Goal: Transaction & Acquisition: Download file/media

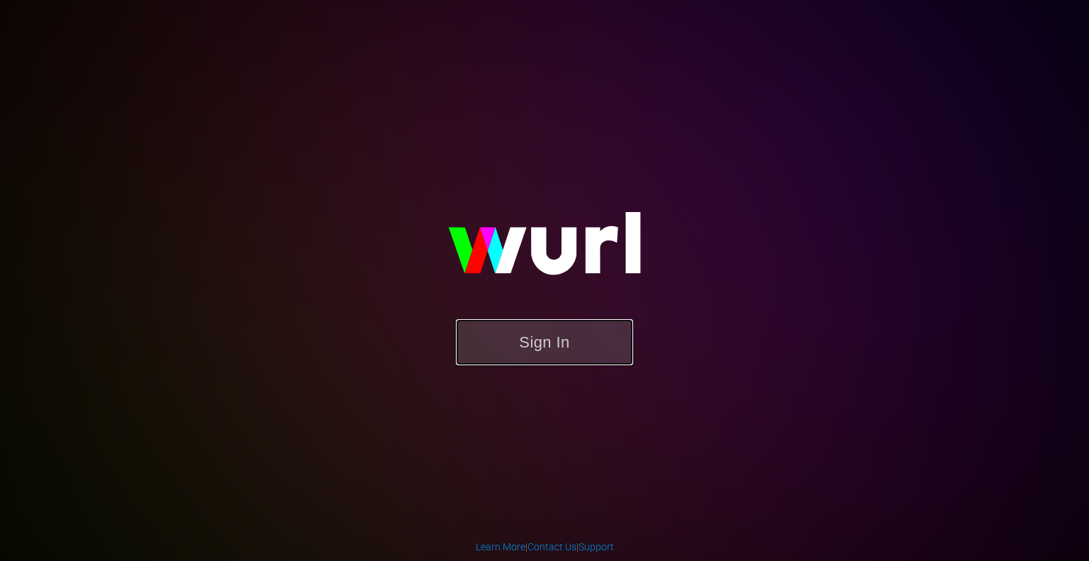
click at [550, 332] on button "Sign In" at bounding box center [544, 342] width 177 height 46
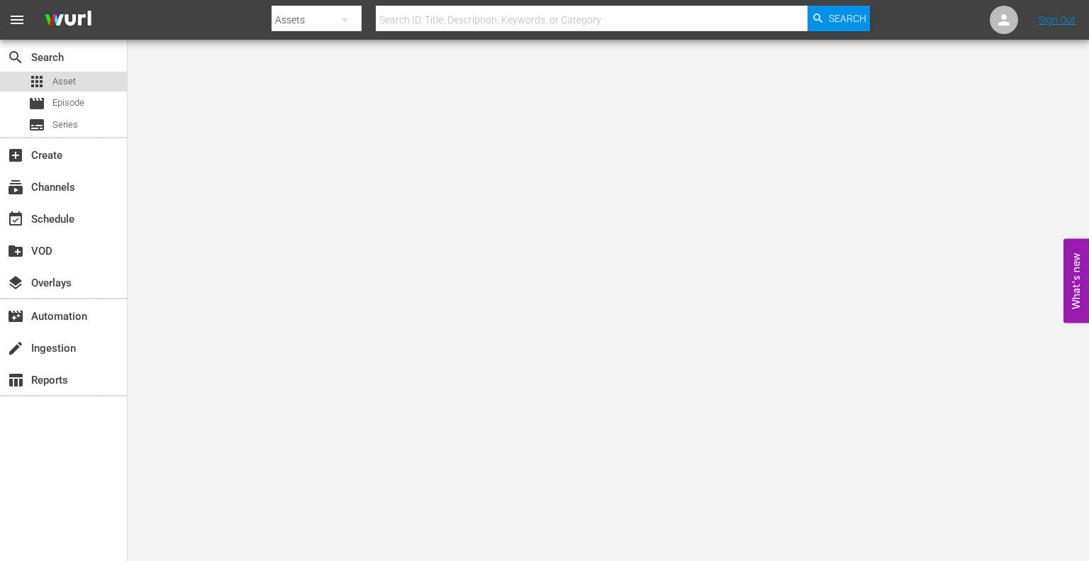
click at [77, 80] on div "apps Asset" at bounding box center [63, 82] width 127 height 20
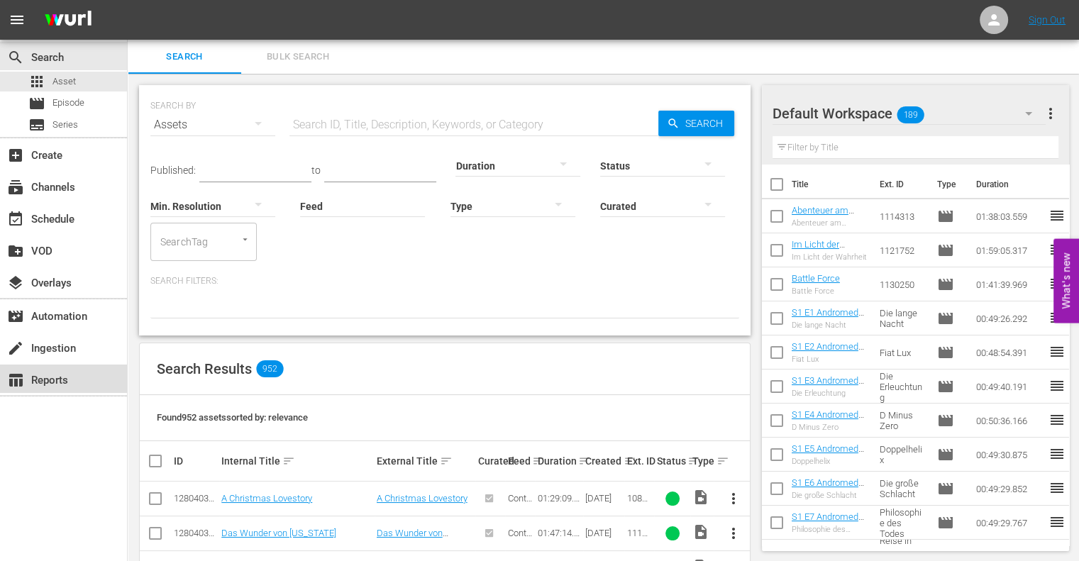
click at [51, 381] on div "table_chart Reports" at bounding box center [39, 378] width 79 height 13
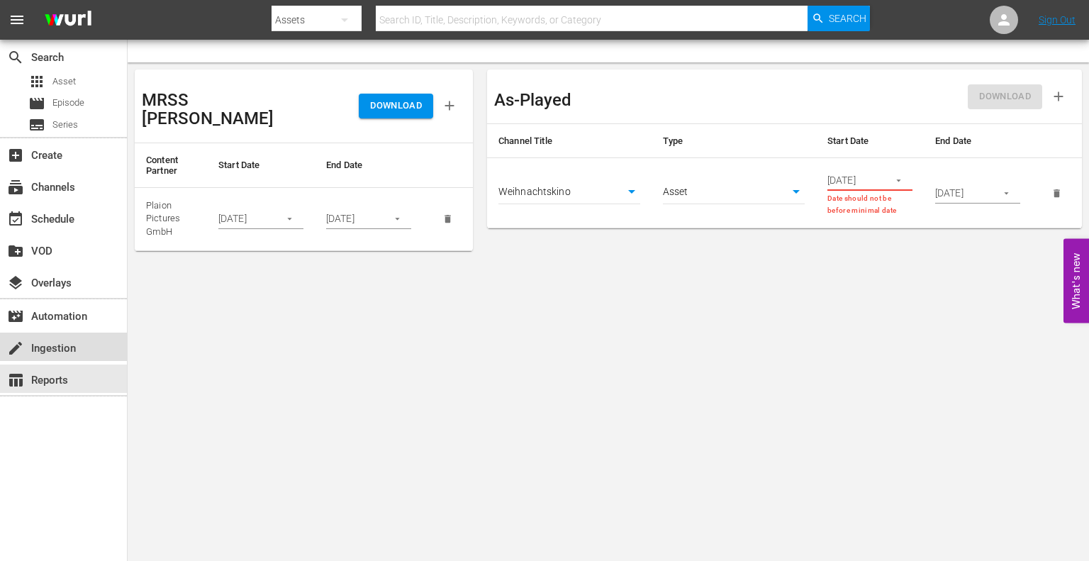
click at [71, 347] on div "create Ingestion" at bounding box center [39, 346] width 79 height 13
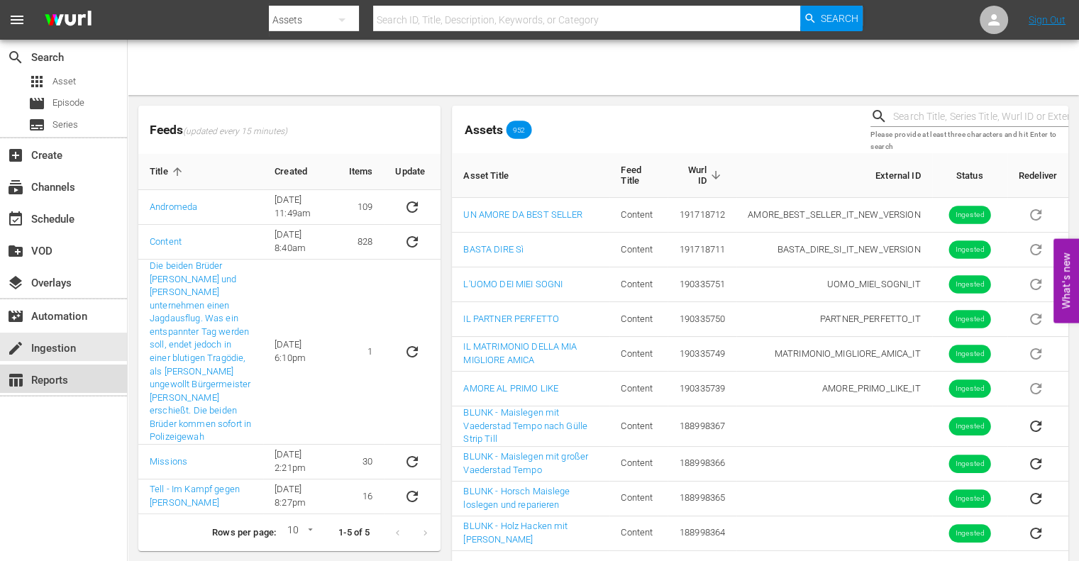
click at [51, 378] on div "table_chart Reports" at bounding box center [39, 378] width 79 height 13
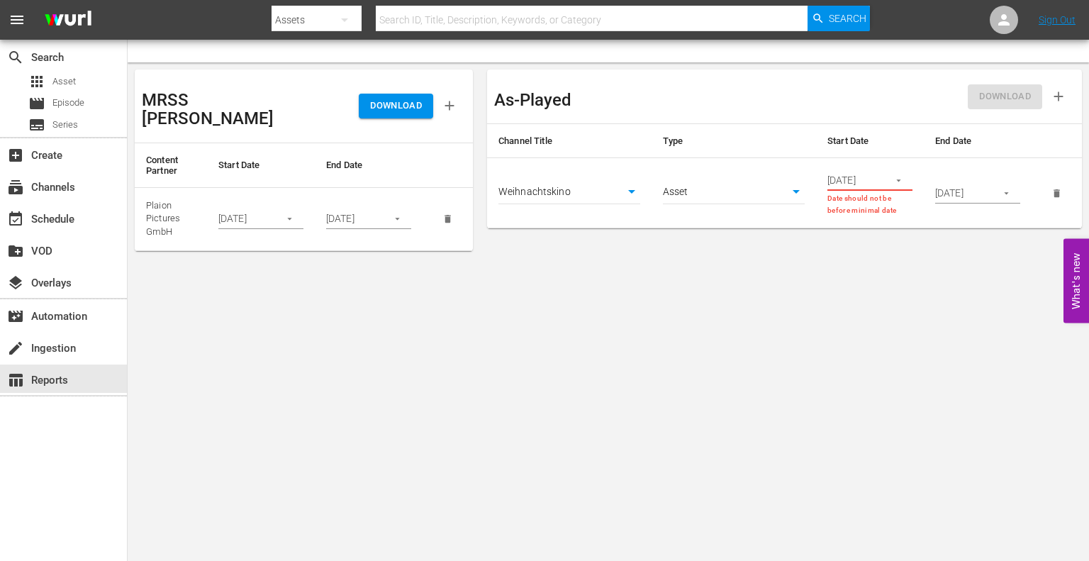
click at [288, 213] on icon "button" at bounding box center [289, 218] width 11 height 11
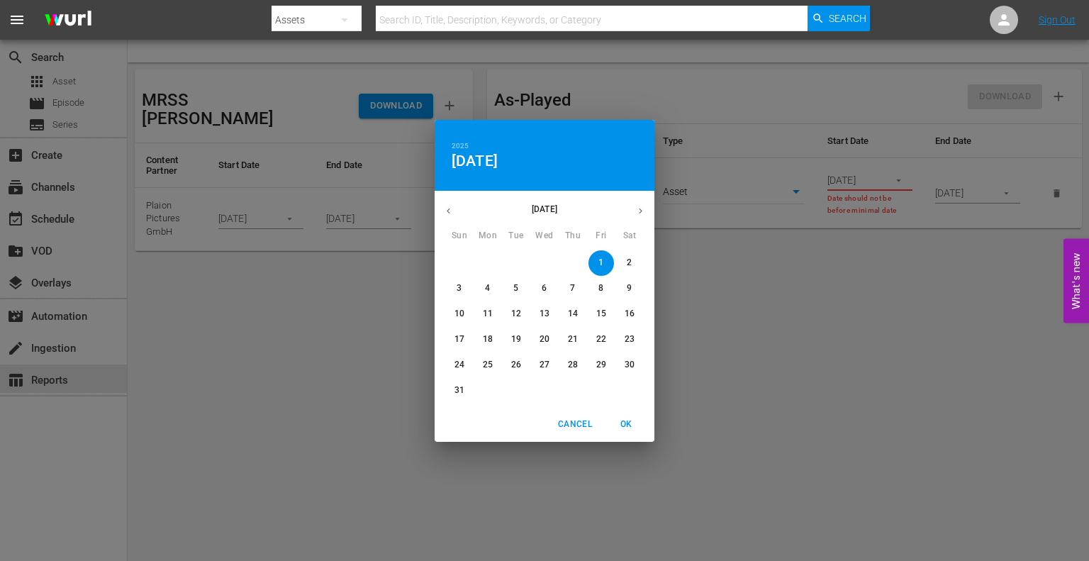
click at [641, 212] on icon "button" at bounding box center [640, 211] width 11 height 11
click at [485, 264] on p "1" at bounding box center [487, 263] width 5 height 12
click at [628, 417] on span "OK" at bounding box center [626, 424] width 34 height 15
type input "09/01/2025"
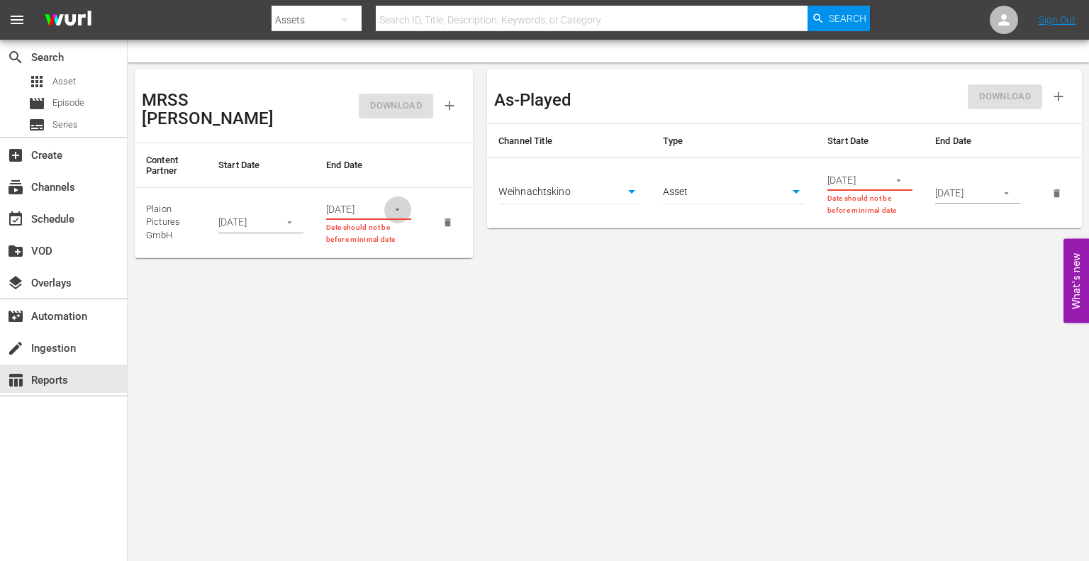
click at [398, 204] on icon "button" at bounding box center [397, 209] width 11 height 11
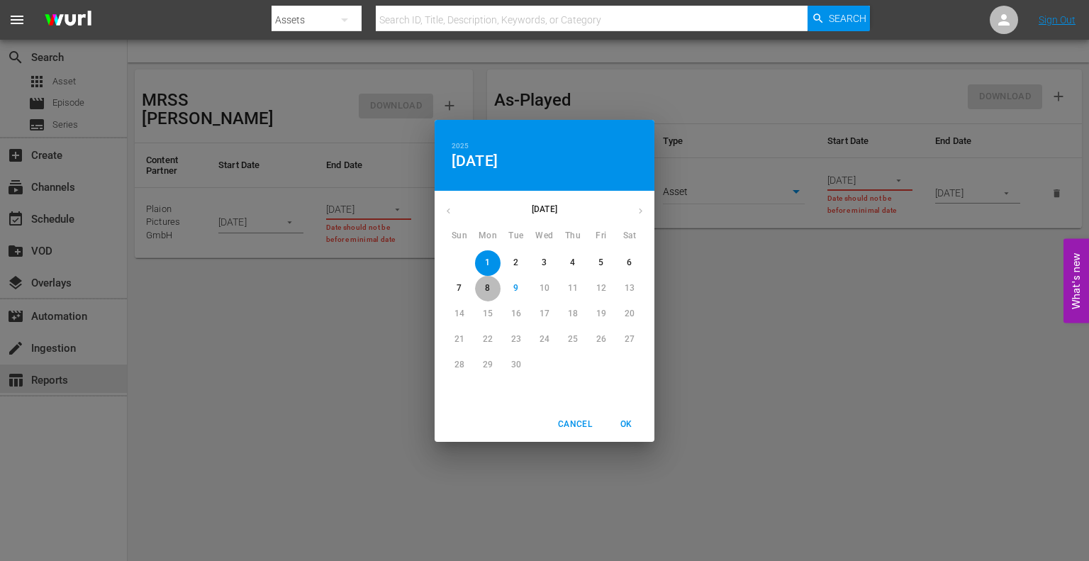
click at [492, 284] on span "8" at bounding box center [488, 288] width 26 height 12
click at [624, 428] on span "OK" at bounding box center [626, 424] width 34 height 15
type input "09/08/2025"
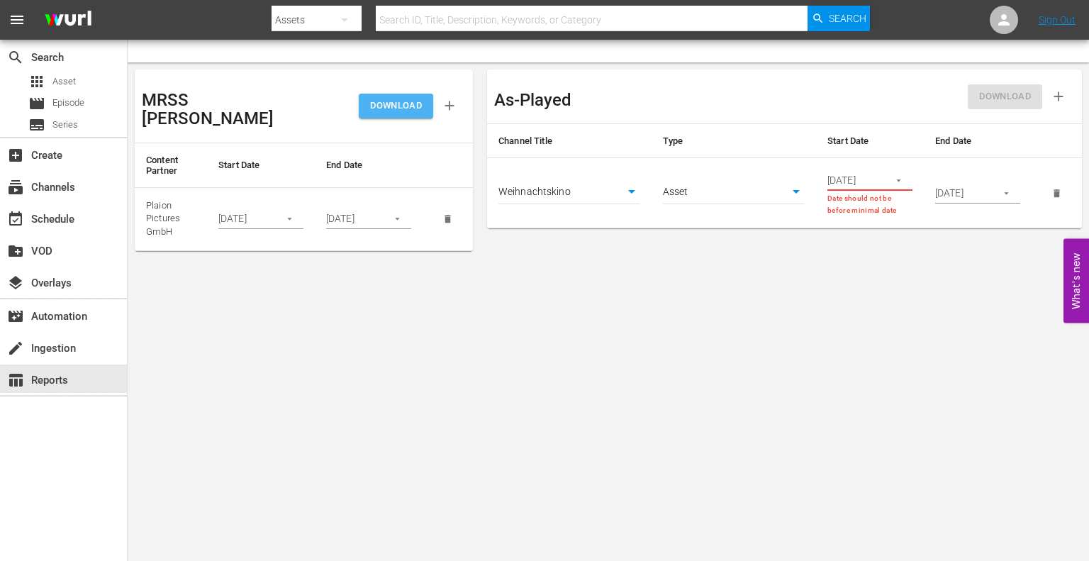
click at [408, 101] on span "DOWNLOAD" at bounding box center [396, 106] width 52 height 16
click at [875, 50] on div at bounding box center [609, 51] width 962 height 23
click at [29, 84] on span "apps" at bounding box center [36, 81] width 17 height 17
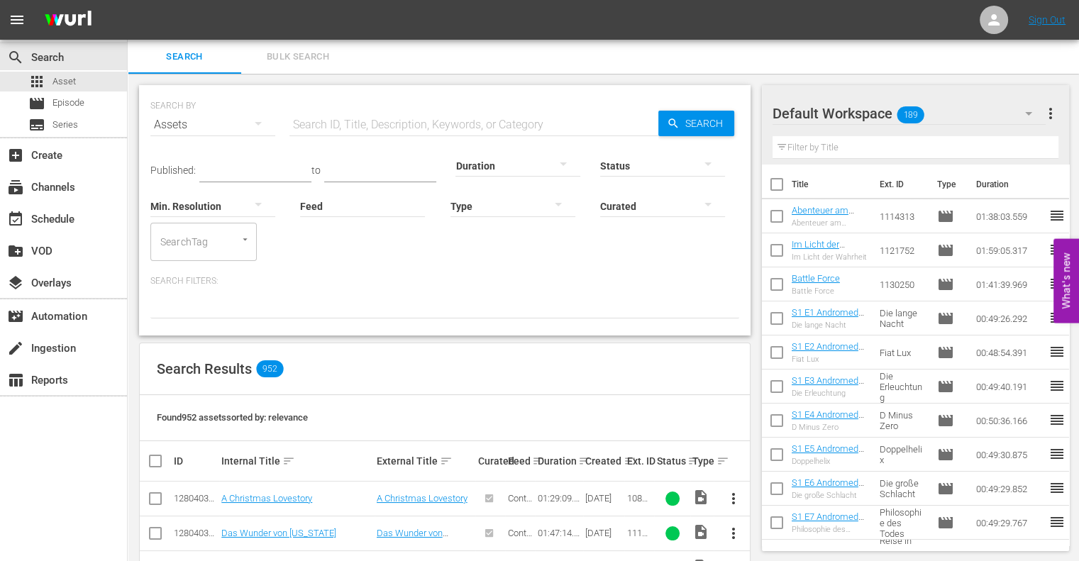
click at [814, 60] on div "Search Bulk Search" at bounding box center [603, 57] width 951 height 34
